Goal: Task Accomplishment & Management: Complete application form

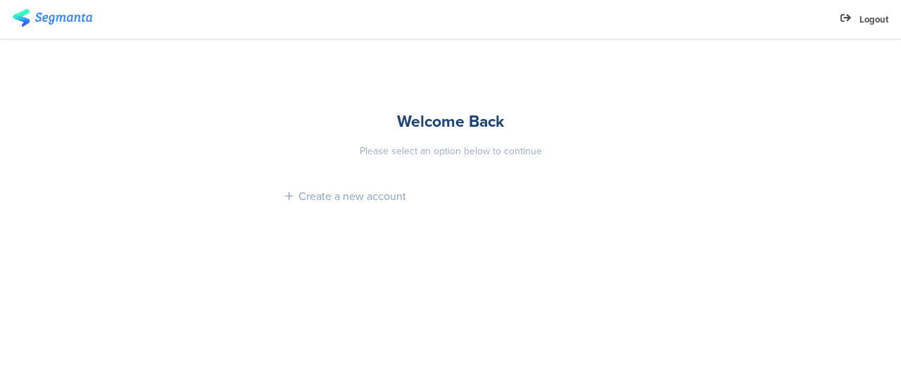
click at [492, 152] on div "Please select an option below to continue" at bounding box center [450, 151] width 331 height 15
click at [421, 114] on div "Welcome Back" at bounding box center [450, 121] width 331 height 24
click at [51, 20] on img at bounding box center [53, 18] width 80 height 18
drag, startPoint x: 21, startPoint y: 32, endPoint x: 243, endPoint y: 99, distance: 231.9
click at [243, 99] on sg-account-entrance-page "Logout Welcome Back Please select an option below to continue Create a new acco…" at bounding box center [450, 194] width 901 height 388
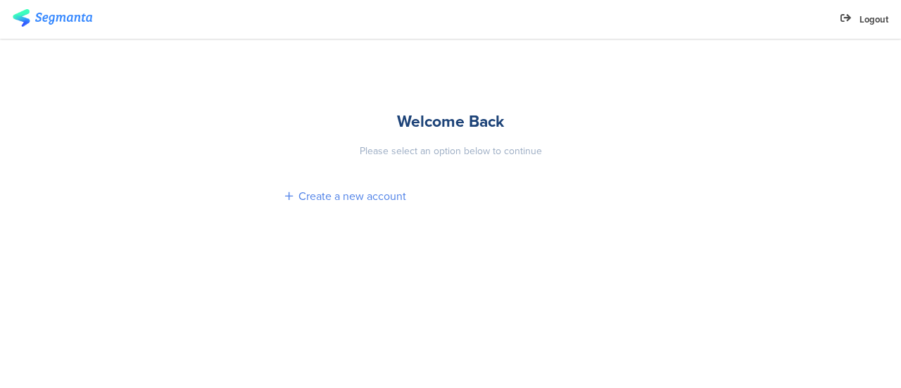
click at [377, 182] on div "Create a new account" at bounding box center [450, 196] width 331 height 40
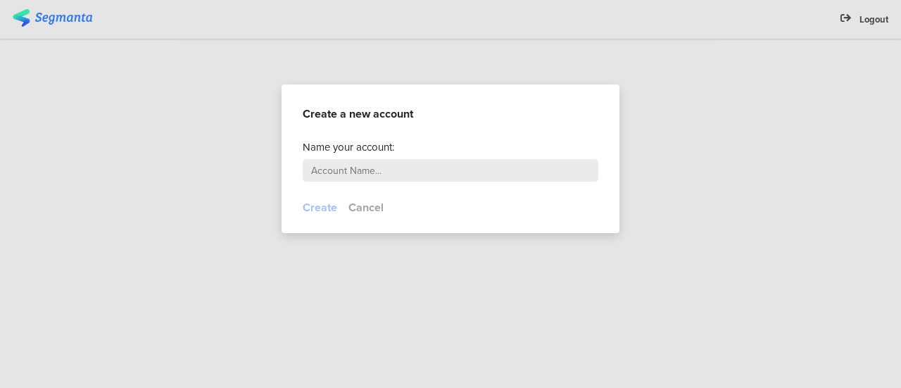
click at [386, 175] on input "text" at bounding box center [451, 170] width 296 height 23
click at [504, 267] on div at bounding box center [450, 194] width 901 height 388
click at [372, 207] on button "Cancel" at bounding box center [366, 207] width 35 height 16
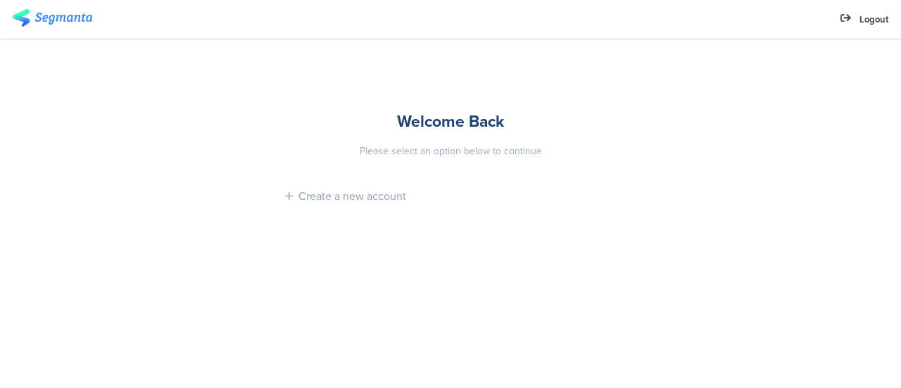
click at [484, 154] on div "Please select an option below to continue" at bounding box center [450, 151] width 331 height 15
click at [345, 203] on div "Create a new account" at bounding box center [353, 196] width 108 height 16
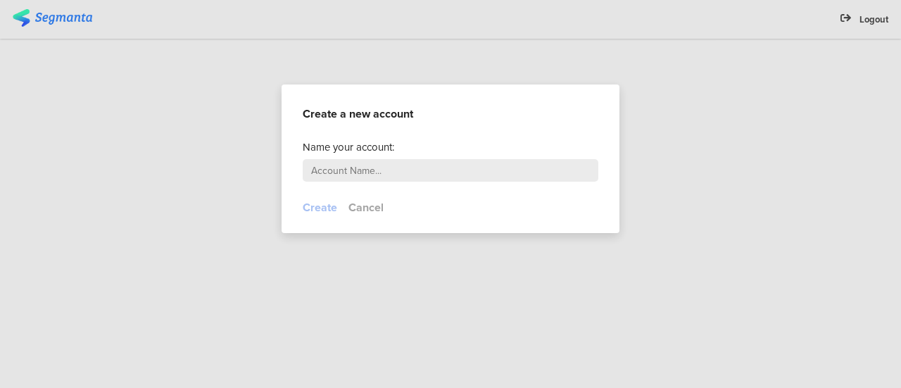
click at [449, 175] on input "text" at bounding box center [451, 170] width 296 height 23
type input "[PERSON_NAME]"
click at [324, 209] on button "Create" at bounding box center [320, 207] width 35 height 16
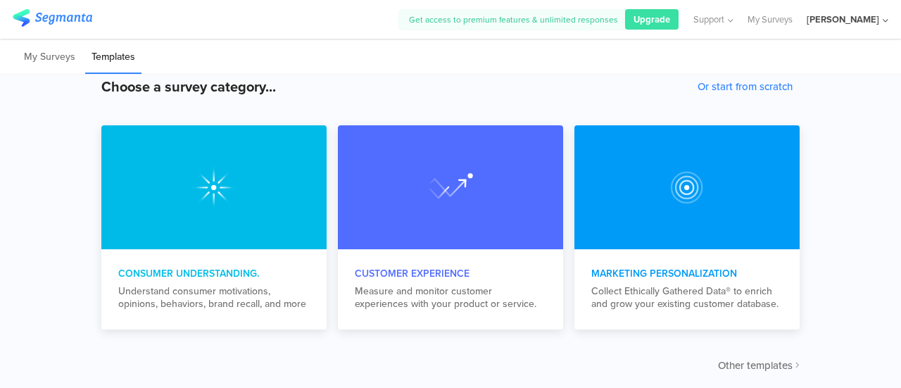
click at [759, 364] on span "Other templates" at bounding box center [755, 365] width 75 height 15
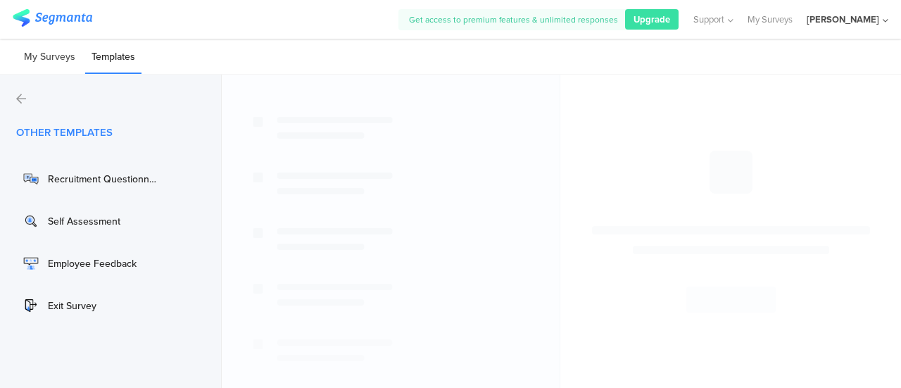
click at [25, 52] on li "My Surveys" at bounding box center [50, 57] width 64 height 33
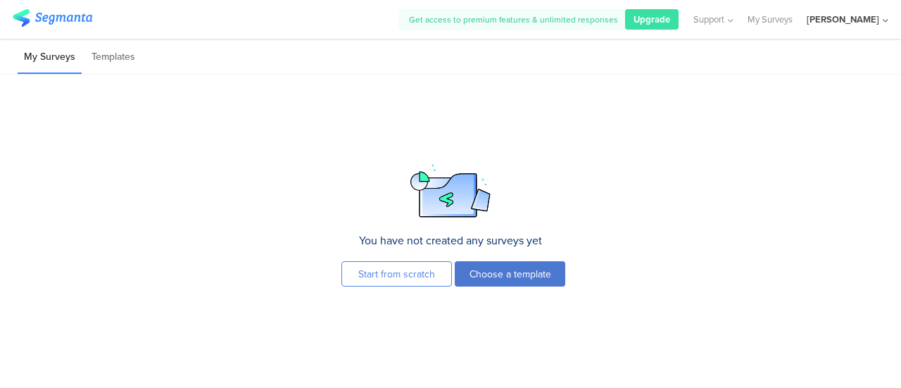
click at [510, 283] on button "Choose a template" at bounding box center [510, 273] width 111 height 25
